Goal: Task Accomplishment & Management: Manage account settings

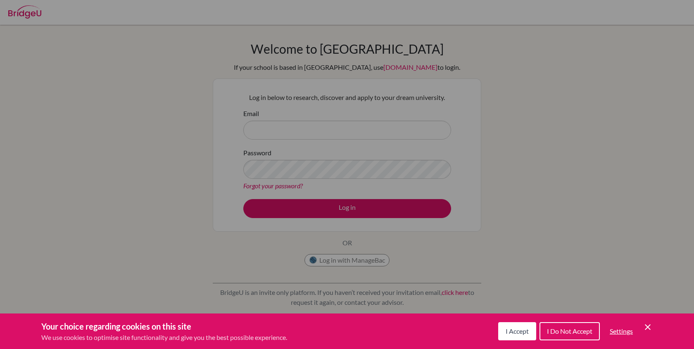
click at [527, 331] on span "I Accept" at bounding box center [517, 331] width 23 height 8
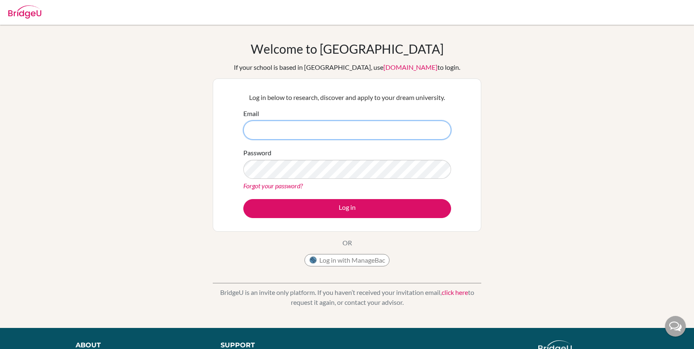
click at [303, 135] on input "Email" at bounding box center [347, 130] width 208 height 19
type input "[EMAIL_ADDRESS][DOMAIN_NAME]"
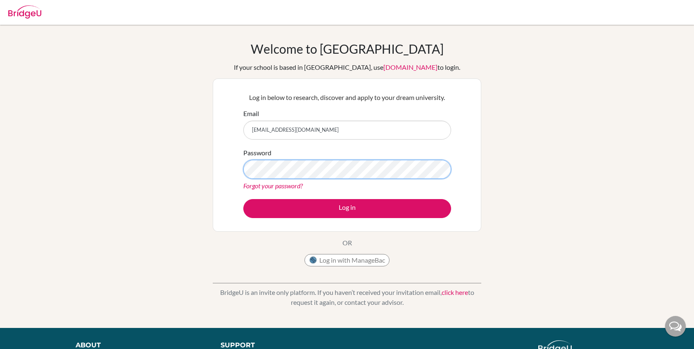
click at [243, 199] on button "Log in" at bounding box center [347, 208] width 208 height 19
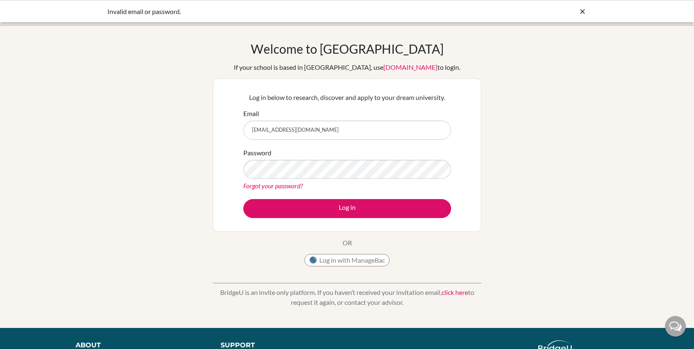
click at [288, 188] on link "Forgot your password?" at bounding box center [272, 186] width 59 height 8
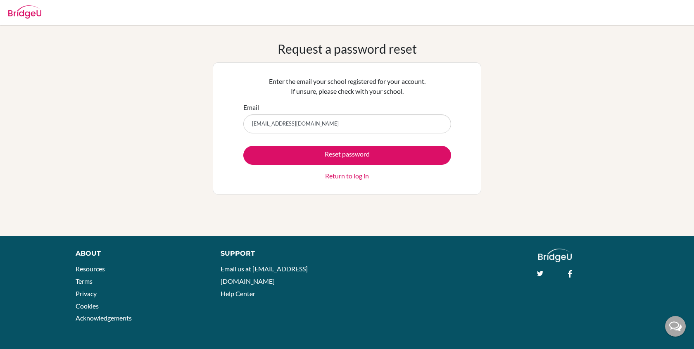
type input "hugohugohashihi@gmail.com"
click at [243, 146] on button "Reset password" at bounding box center [347, 155] width 208 height 19
drag, startPoint x: 321, startPoint y: 127, endPoint x: 174, endPoint y: 119, distance: 147.2
click at [174, 119] on div "Request a password reset Enter the email your school registered for your accoun…" at bounding box center [347, 130] width 694 height 178
type input "hugo.hashimoto@students.aobajapan.jp"
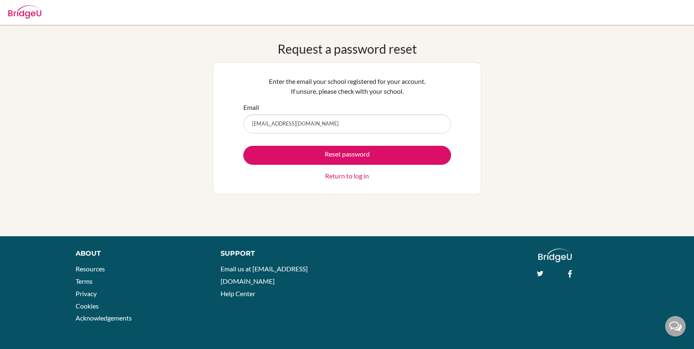
click at [243, 146] on button "Reset password" at bounding box center [347, 155] width 208 height 19
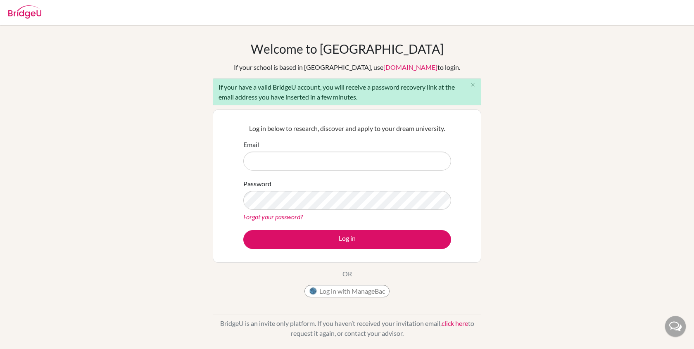
click at [279, 210] on div "Password Forgot your password?" at bounding box center [347, 200] width 208 height 43
click at [279, 217] on link "Forgot your password?" at bounding box center [272, 217] width 59 height 8
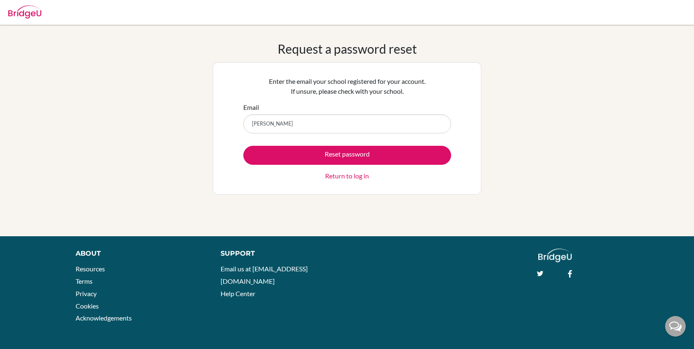
type input "hugo.hashimoto@students.aobajapan.jp"
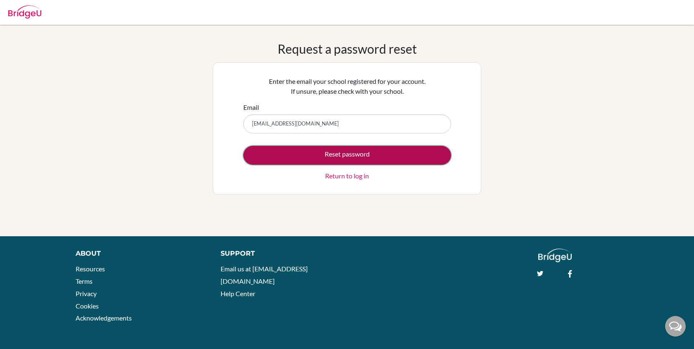
click at [318, 154] on button "Reset password" at bounding box center [347, 155] width 208 height 19
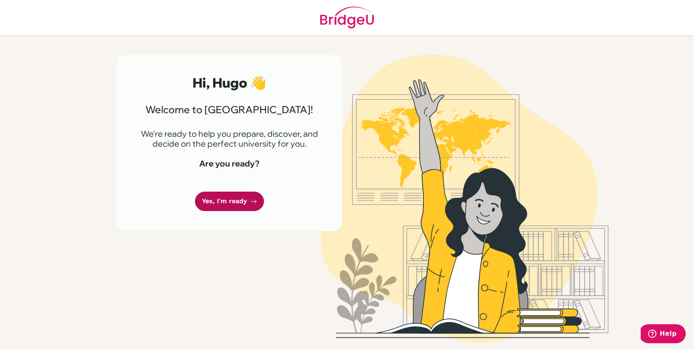
click at [247, 200] on link "Yes, I'm ready" at bounding box center [229, 201] width 69 height 19
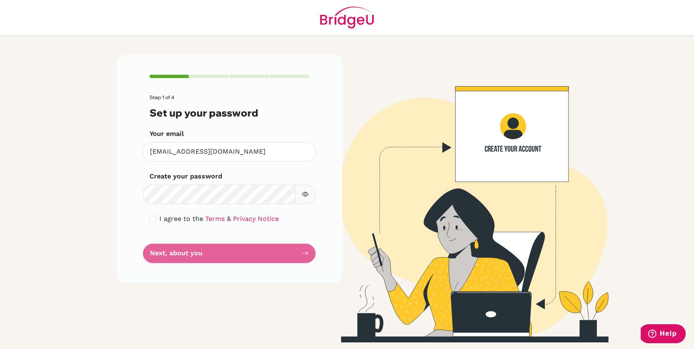
drag, startPoint x: 311, startPoint y: 196, endPoint x: 313, endPoint y: 213, distance: 17.5
click at [312, 238] on div "Step 1 of 4 Set up your password Your email hugo.hashimoto@students.aobajapan.j…" at bounding box center [228, 169] width 225 height 228
click at [307, 194] on icon "button" at bounding box center [305, 194] width 7 height 7
click at [151, 218] on input "checkbox" at bounding box center [153, 219] width 7 height 7
checkbox input "true"
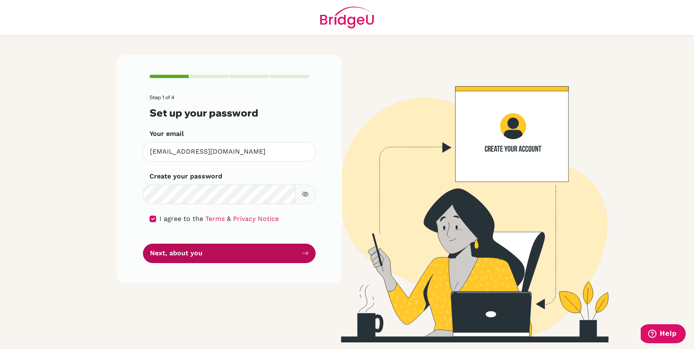
click at [166, 251] on button "Next, about you" at bounding box center [229, 253] width 173 height 19
